Goal: Information Seeking & Learning: Find specific fact

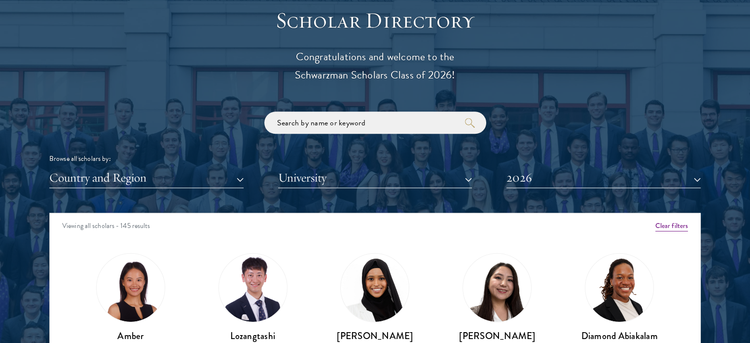
scroll to position [1134, 0]
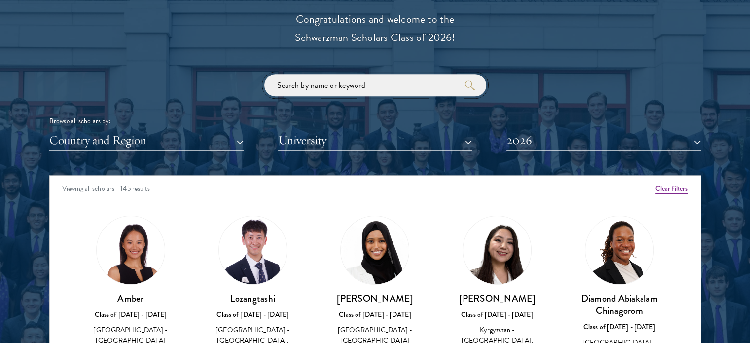
click at [375, 91] on input "search" at bounding box center [375, 85] width 222 height 22
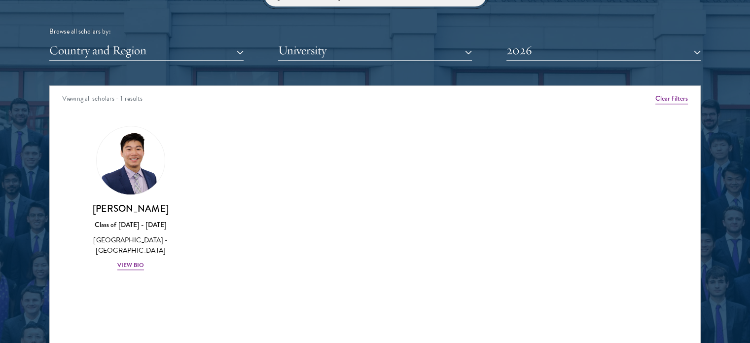
scroll to position [1232, 0]
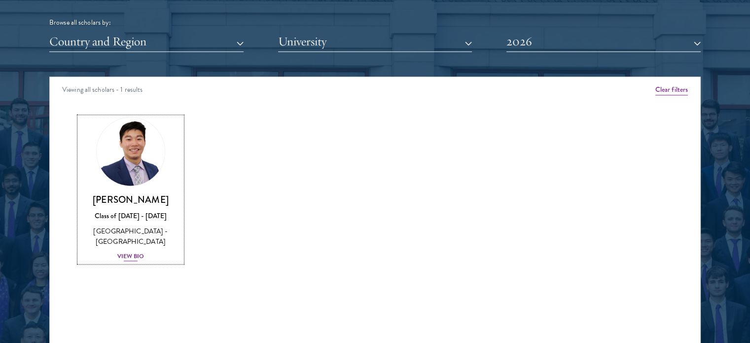
click at [142, 258] on div "View Bio" at bounding box center [130, 255] width 27 height 9
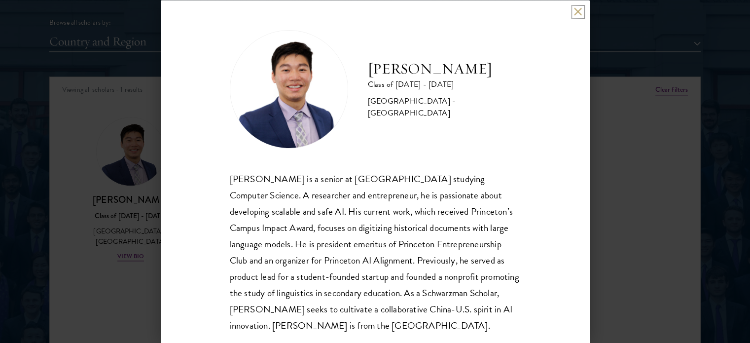
click at [577, 13] on button at bounding box center [578, 11] width 8 height 8
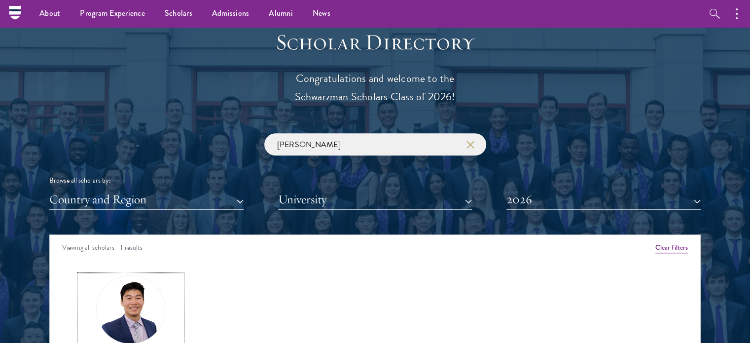
scroll to position [986, 0]
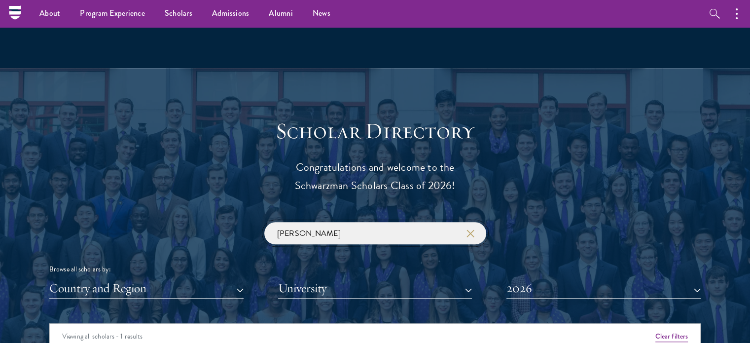
click at [292, 230] on input "[PERSON_NAME]" at bounding box center [375, 233] width 222 height 22
type input "g"
type input "a"
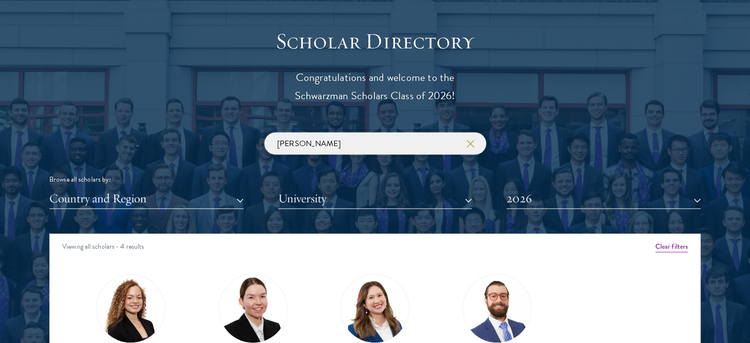
scroll to position [1183, 0]
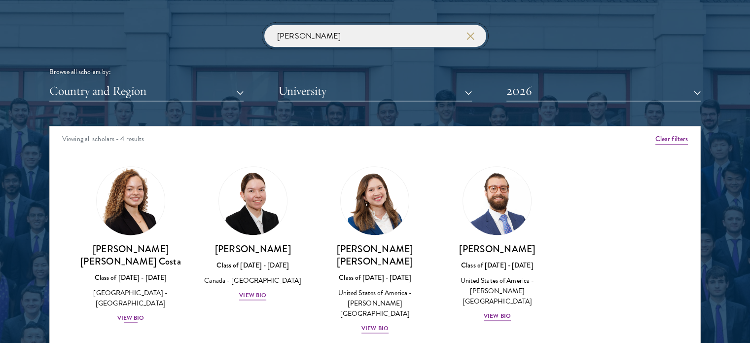
type input "[PERSON_NAME]"
click at [151, 250] on h3 "[PERSON_NAME] [PERSON_NAME] Costa" at bounding box center [130, 254] width 103 height 25
